Goal: Information Seeking & Learning: Learn about a topic

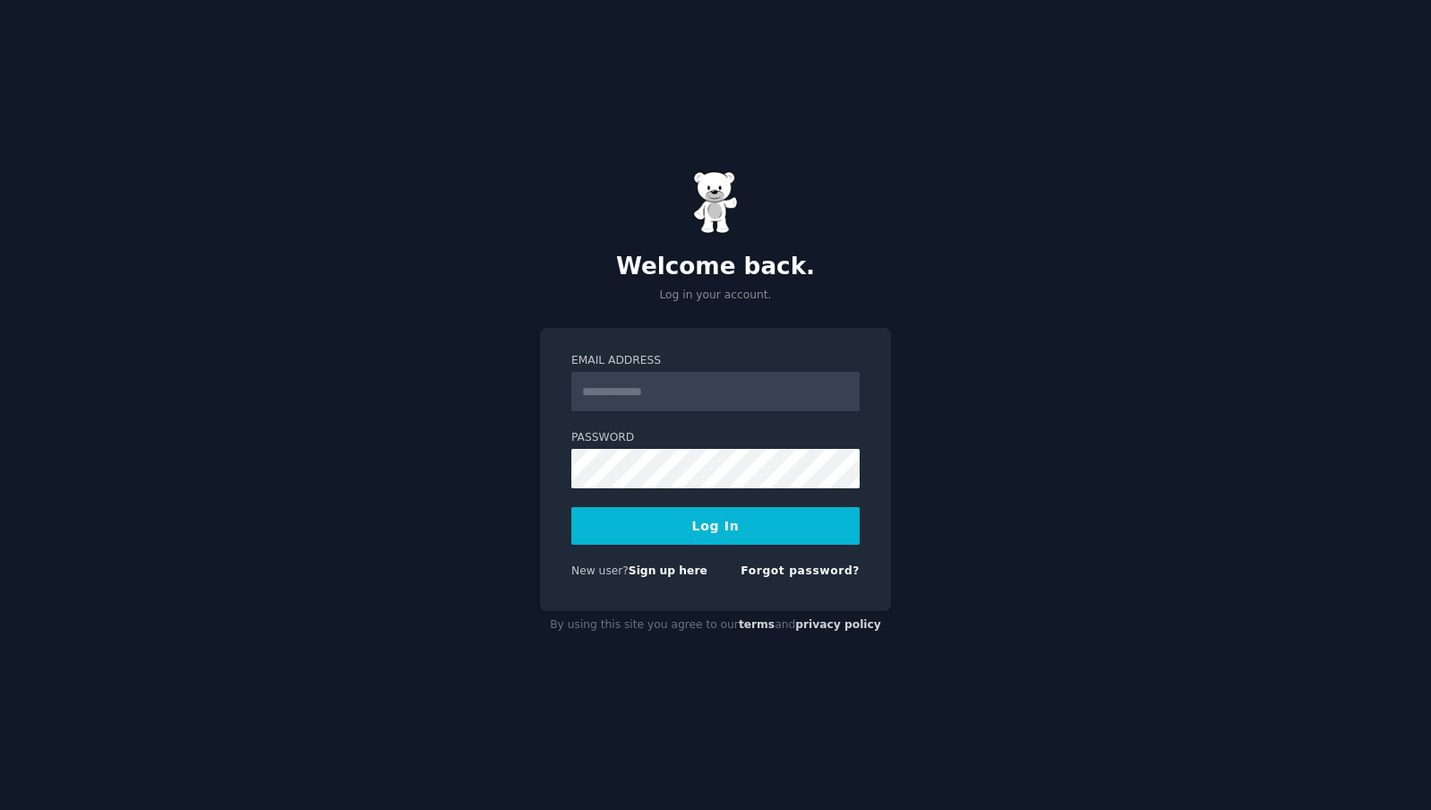
click at [696, 528] on button "Log In" at bounding box center [715, 526] width 288 height 38
drag, startPoint x: 679, startPoint y: 394, endPoint x: 684, endPoint y: 410, distance: 17.0
click at [678, 394] on input "Email Address" at bounding box center [715, 391] width 288 height 39
click at [727, 399] on input "Email Address" at bounding box center [715, 391] width 288 height 39
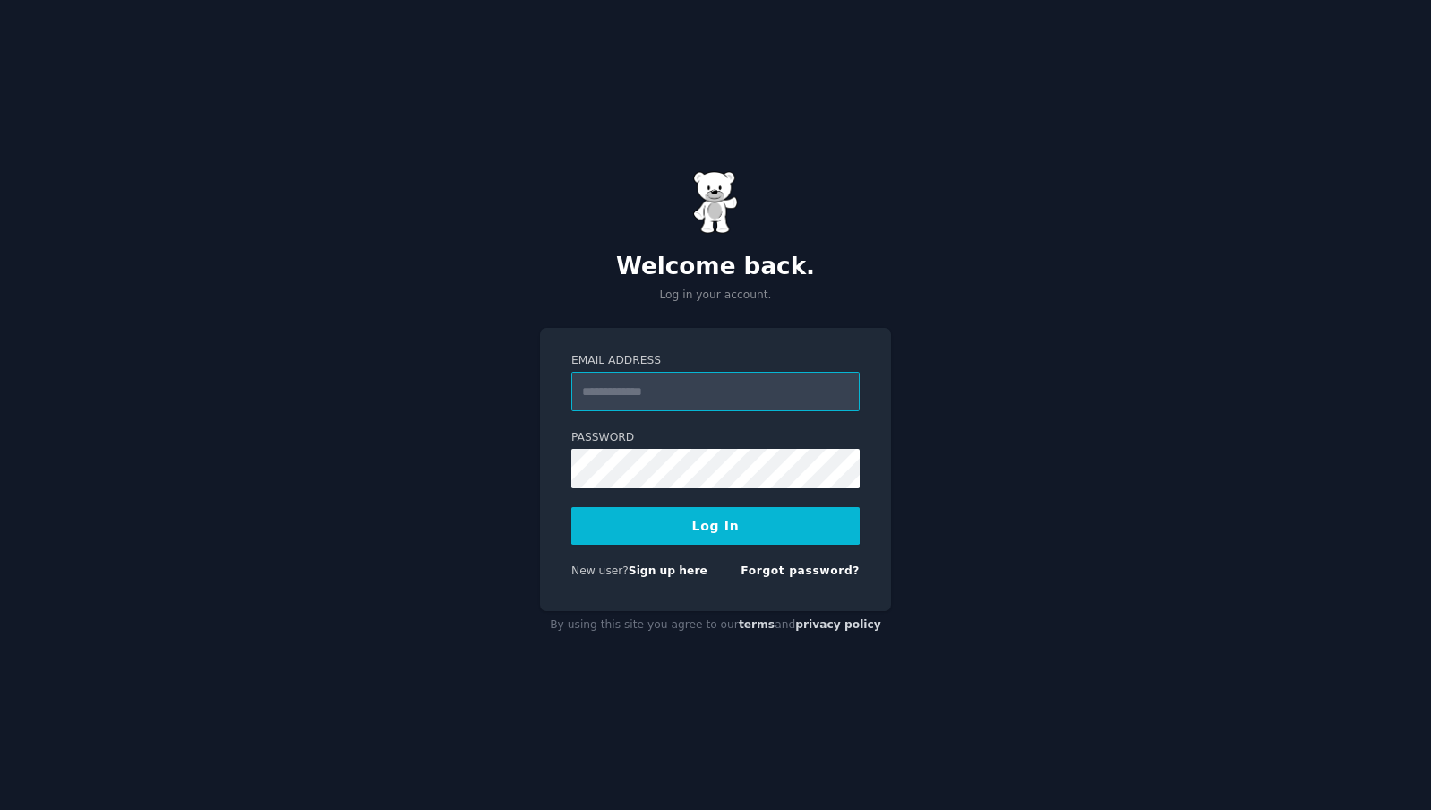
click at [728, 399] on input "Email Address" at bounding box center [715, 391] width 288 height 39
click at [727, 399] on input "Email Address" at bounding box center [715, 391] width 288 height 39
type input "**********"
drag, startPoint x: 720, startPoint y: 517, endPoint x: 734, endPoint y: 518, distance: 14.4
click at [720, 518] on button "Log In" at bounding box center [715, 526] width 288 height 38
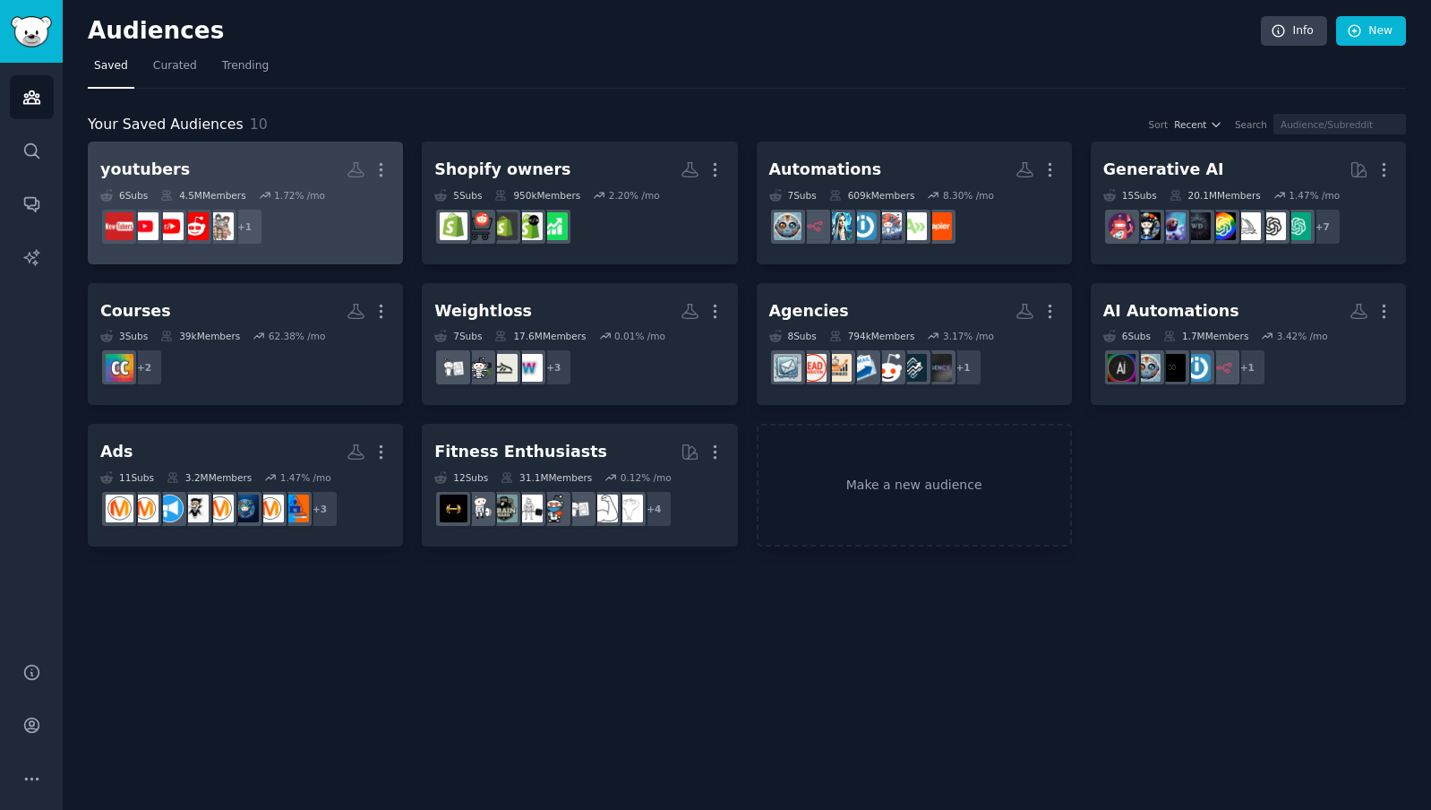
click at [253, 155] on h2 "youtubers More" at bounding box center [245, 169] width 290 height 31
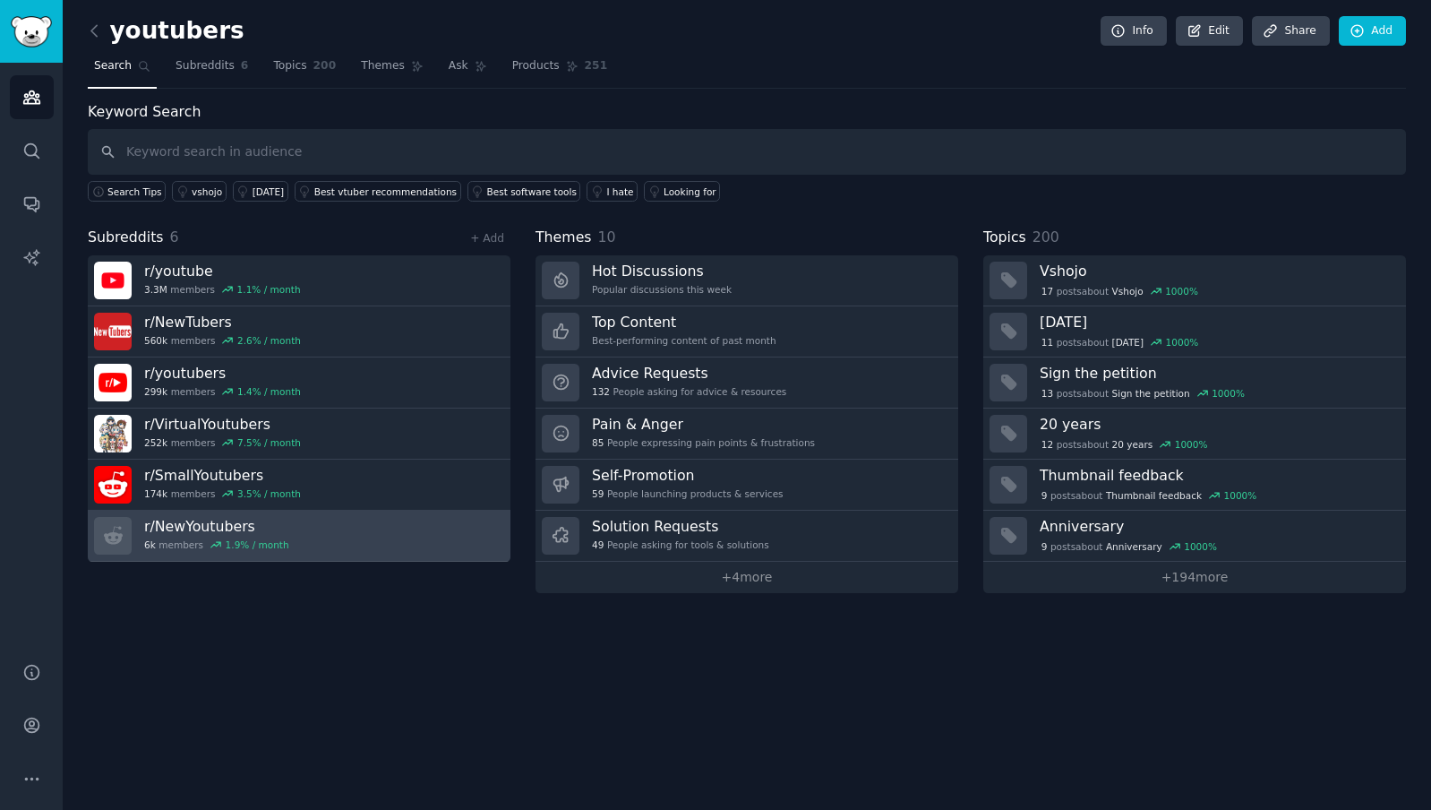
click at [301, 525] on link "r/ NewYoutubers 6k members 1.9 % / month" at bounding box center [299, 536] width 423 height 51
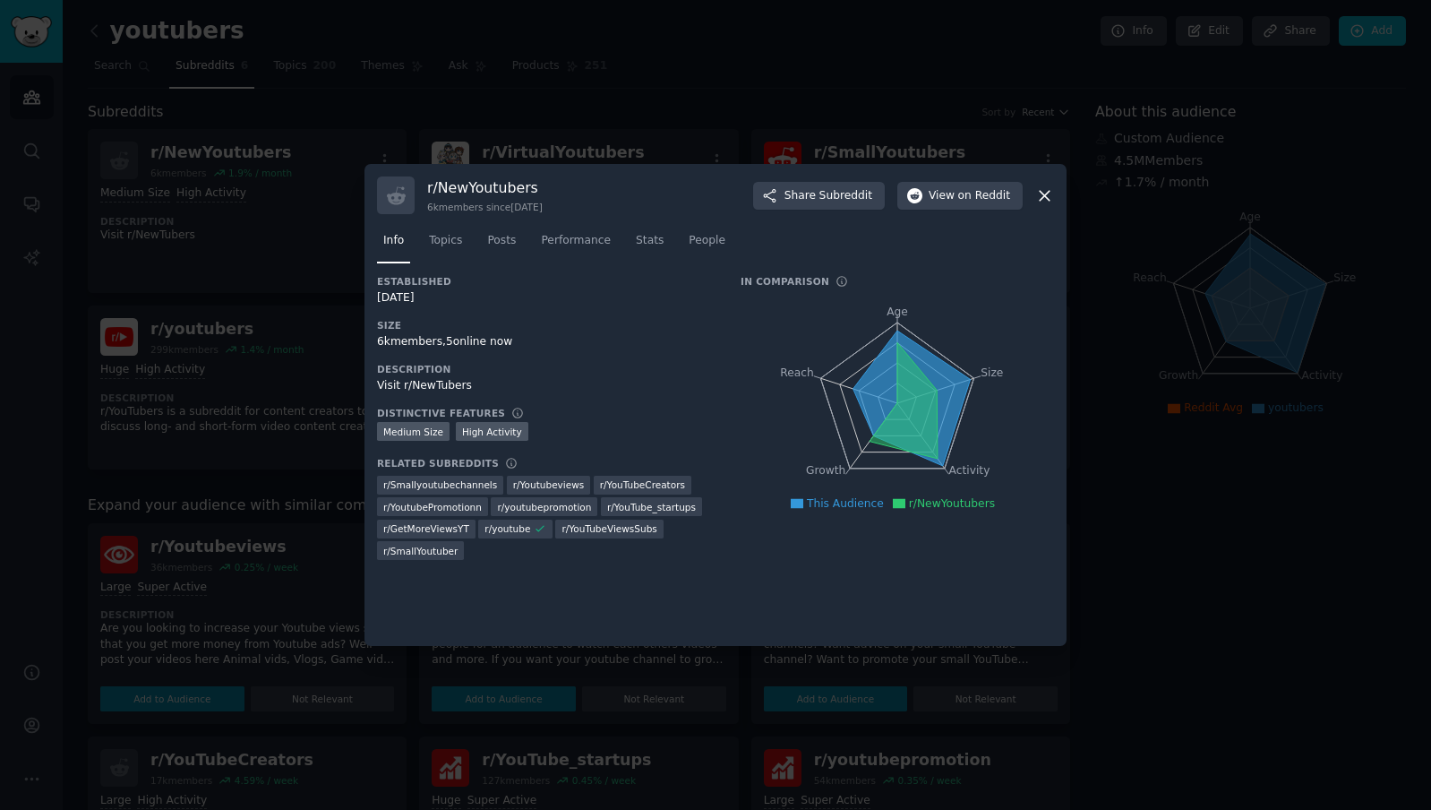
click at [497, 187] on h3 "r/ NewYoutubers" at bounding box center [485, 187] width 116 height 19
copy h3 "NewYoutubers"
